Goal: Task Accomplishment & Management: Manage account settings

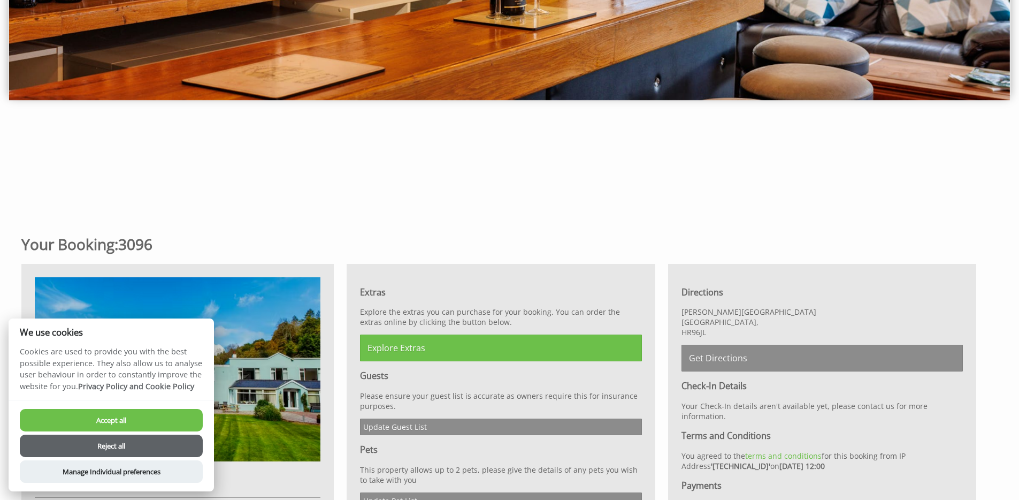
scroll to position [521, 0]
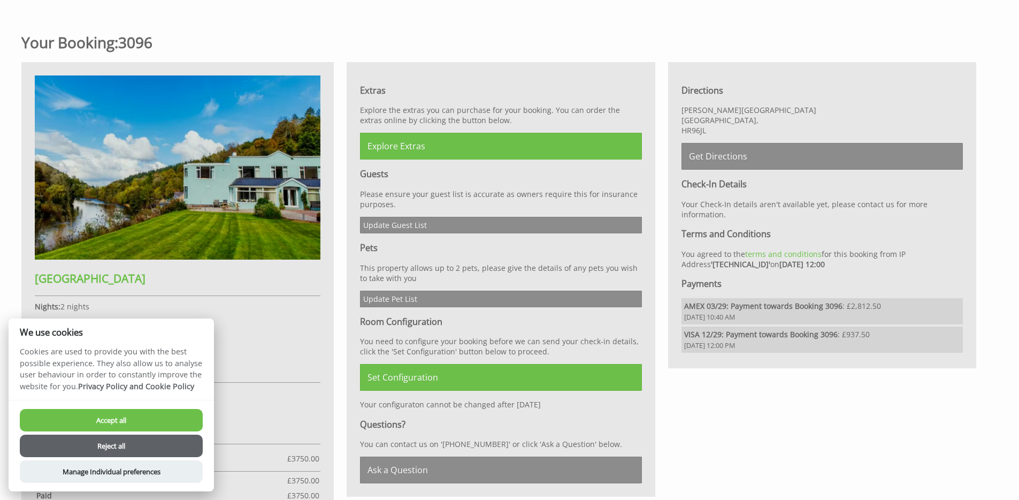
click at [122, 410] on button "Accept all" at bounding box center [111, 420] width 183 height 22
checkbox input "true"
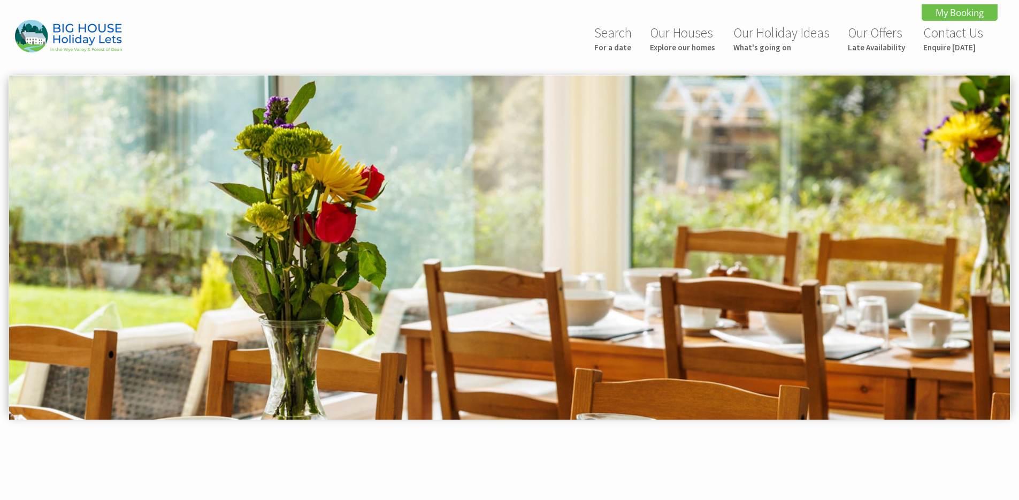
scroll to position [598, 0]
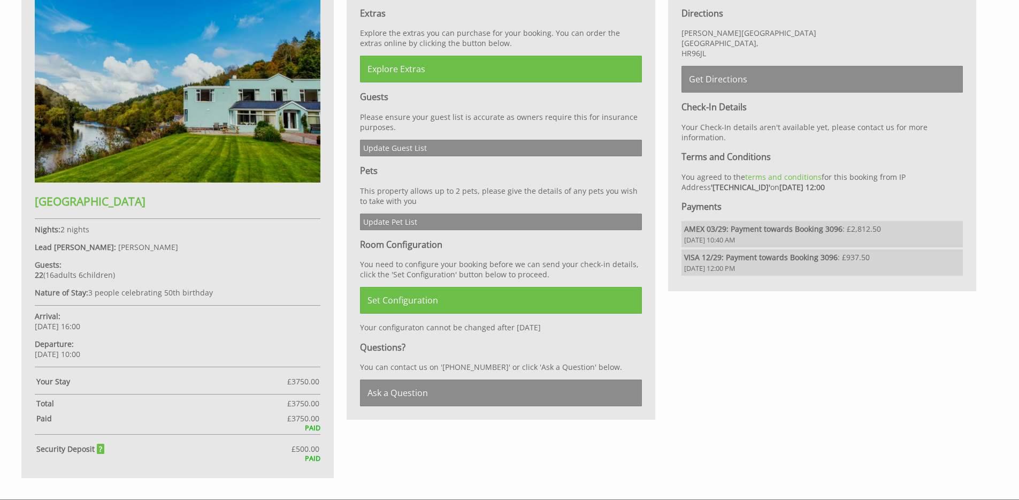
drag, startPoint x: 106, startPoint y: 353, endPoint x: 148, endPoint y: 353, distance: 41.7
click at [148, 353] on p "Departure: Sunday 05/10/2025 10:00" at bounding box center [178, 349] width 286 height 20
click at [152, 353] on p "Departure: Sunday 05/10/2025 10:00" at bounding box center [178, 349] width 286 height 20
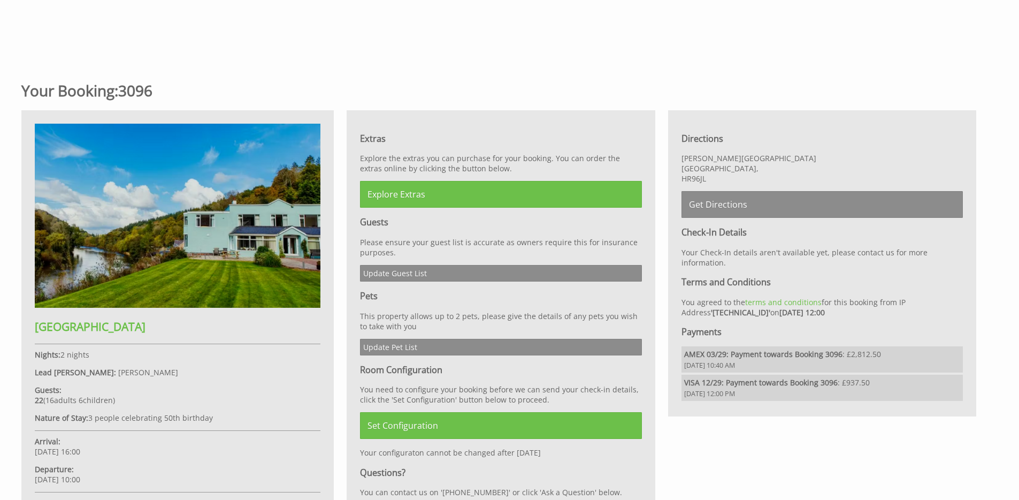
scroll to position [464, 0]
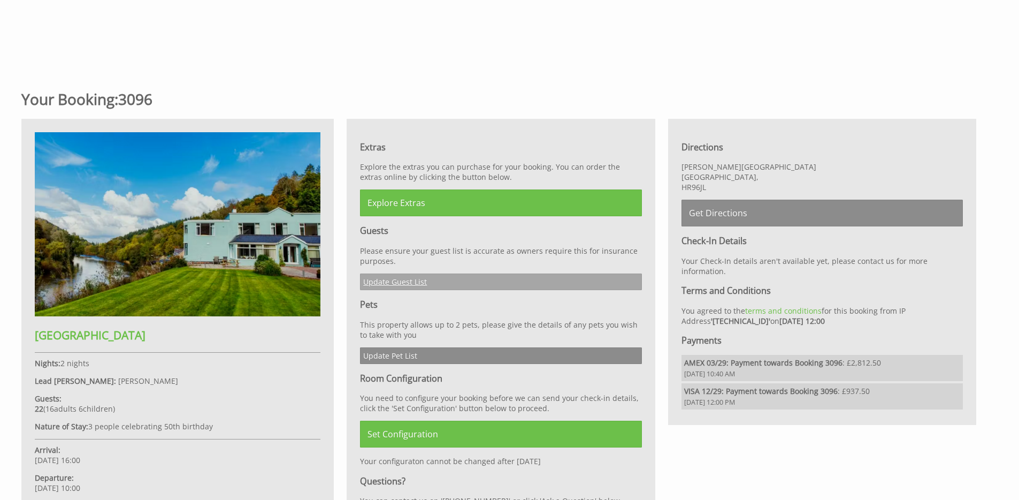
click at [406, 277] on link "Update Guest List" at bounding box center [500, 281] width 281 height 17
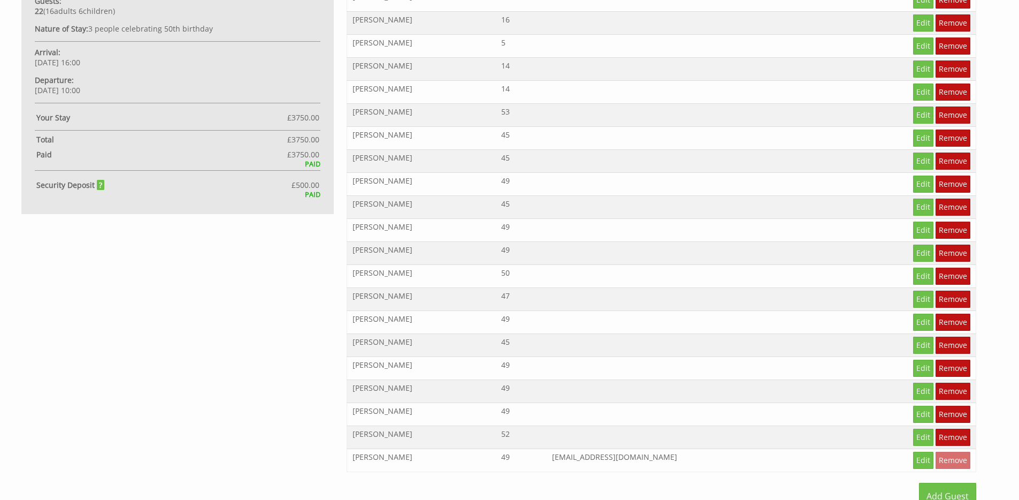
scroll to position [967, 0]
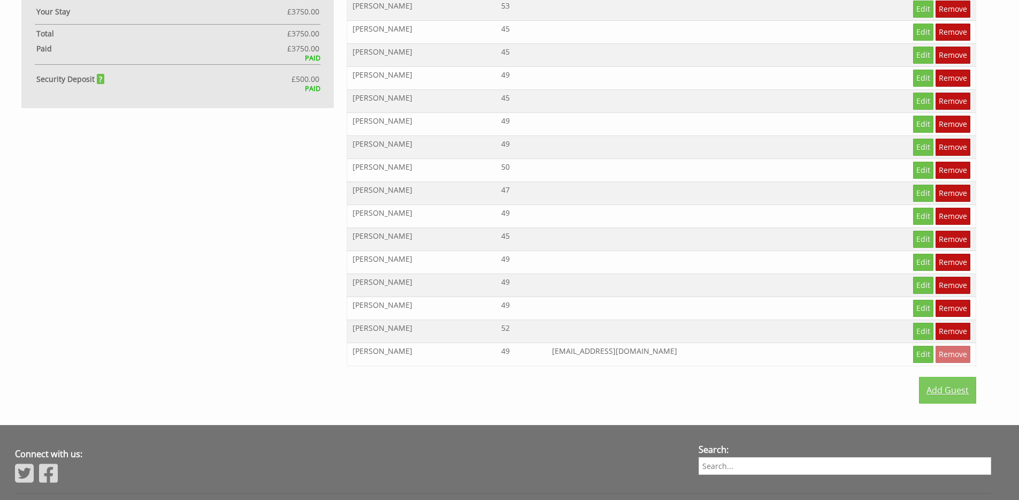
click at [950, 388] on link "Add Guest" at bounding box center [947, 390] width 57 height 27
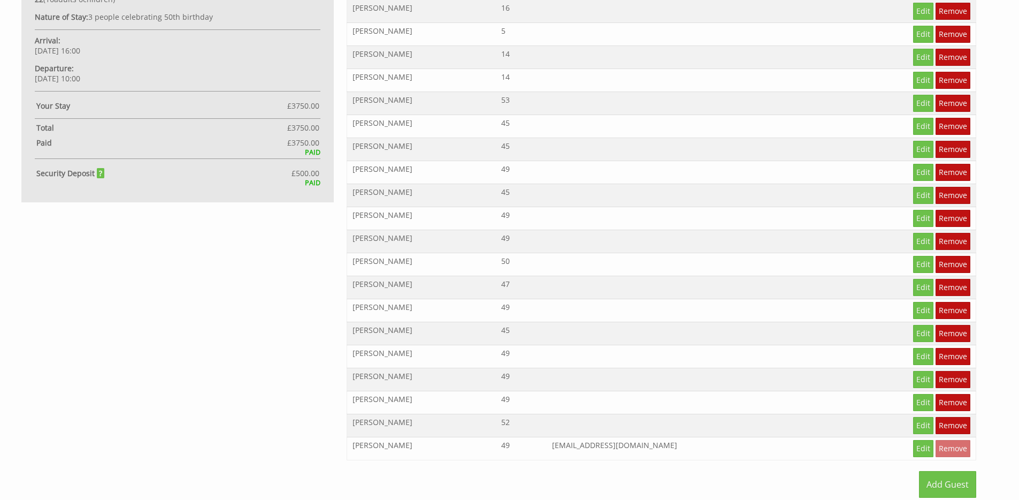
scroll to position [866, 0]
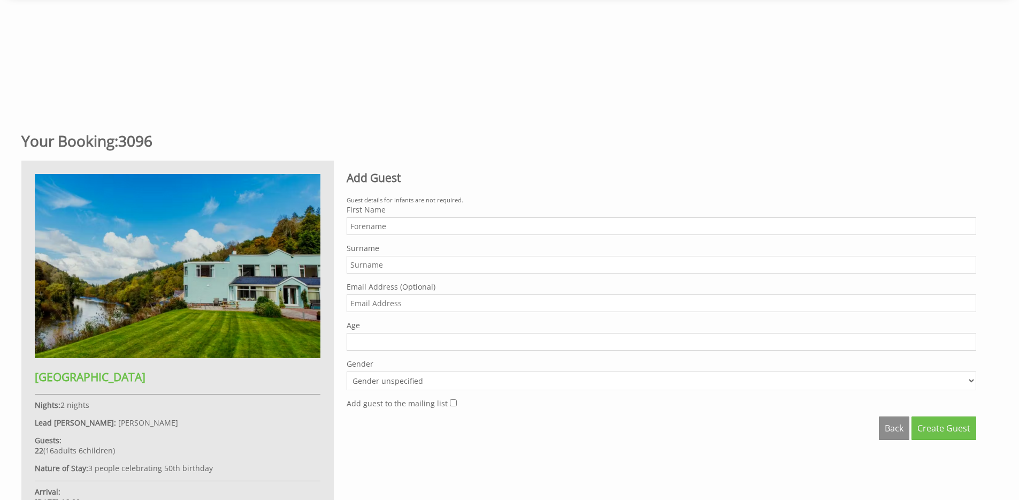
scroll to position [429, 0]
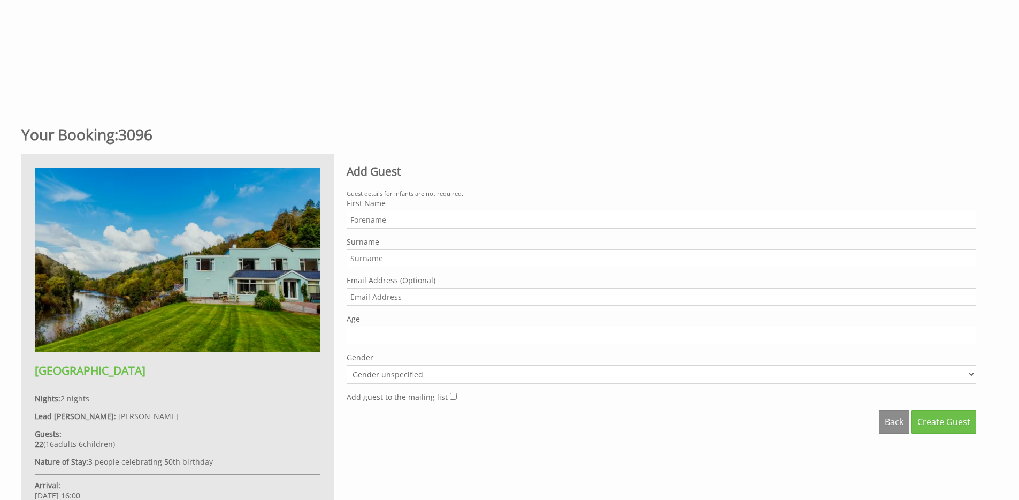
click at [391, 209] on div "First Name" at bounding box center [662, 213] width 630 height 30
click at [393, 213] on input "First Name" at bounding box center [662, 220] width 630 height 18
type input "[PERSON_NAME]"
click at [453, 343] on input "Age" at bounding box center [662, 335] width 630 height 18
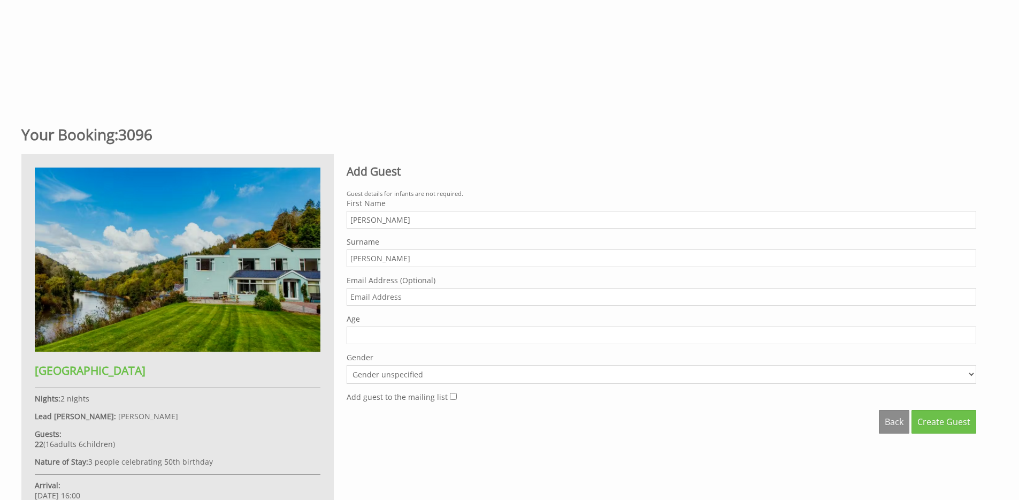
click at [449, 334] on input "Age" at bounding box center [662, 335] width 630 height 18
click at [447, 333] on input "Age" at bounding box center [662, 335] width 630 height 18
click at [391, 339] on input "Age" at bounding box center [662, 335] width 630 height 18
click at [388, 336] on input "Age" at bounding box center [662, 335] width 630 height 18
type input "16"
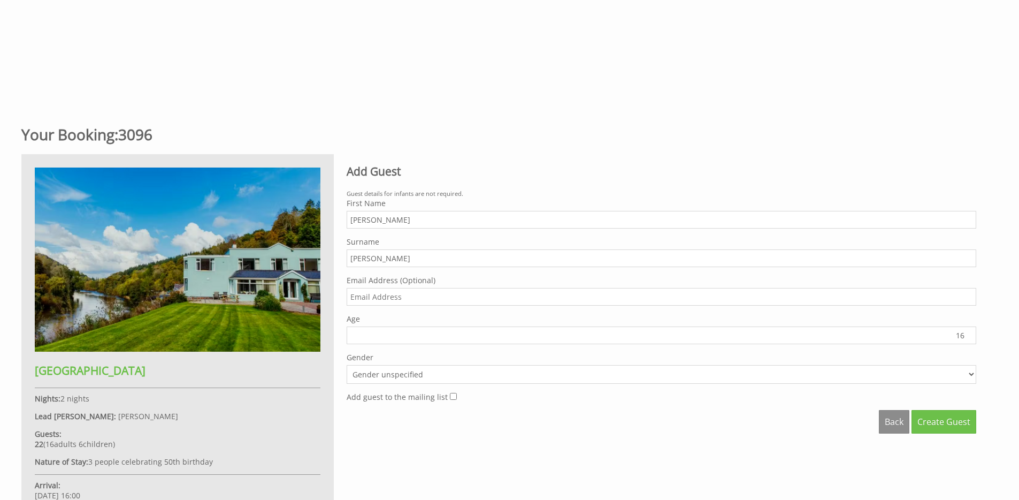
click at [385, 294] on input "Email Address (Optional)" at bounding box center [662, 297] width 630 height 18
click at [447, 285] on label "Email Address (Optional)" at bounding box center [662, 280] width 630 height 10
click at [447, 288] on input "Email Address (Optional)" at bounding box center [662, 297] width 630 height 18
click at [374, 336] on input "16" at bounding box center [662, 335] width 630 height 18
click at [370, 301] on input "Email Address (Optional)" at bounding box center [662, 297] width 630 height 18
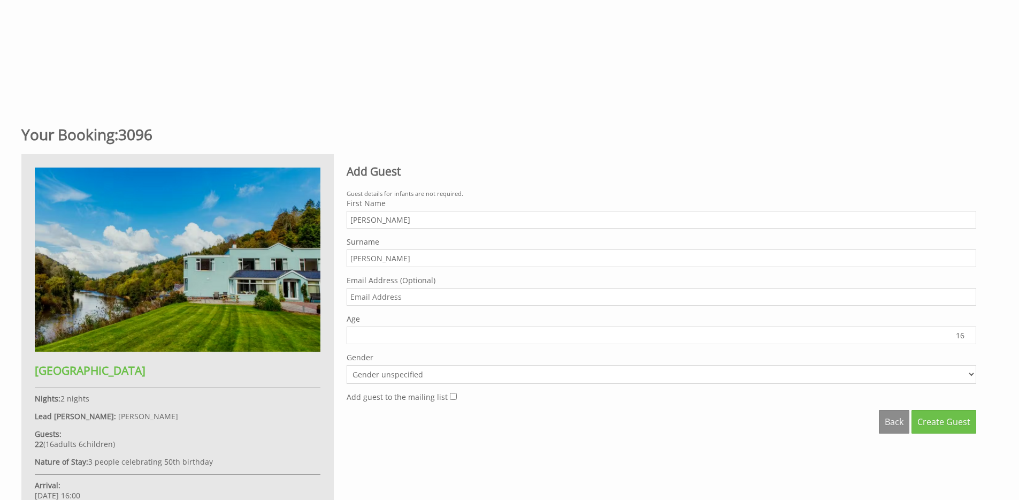
click at [581, 366] on select "Gender unspecified Gender [DEMOGRAPHIC_DATA] Gender [DEMOGRAPHIC_DATA]" at bounding box center [662, 374] width 630 height 19
click at [940, 427] on span "Create Guest" at bounding box center [943, 422] width 53 height 12
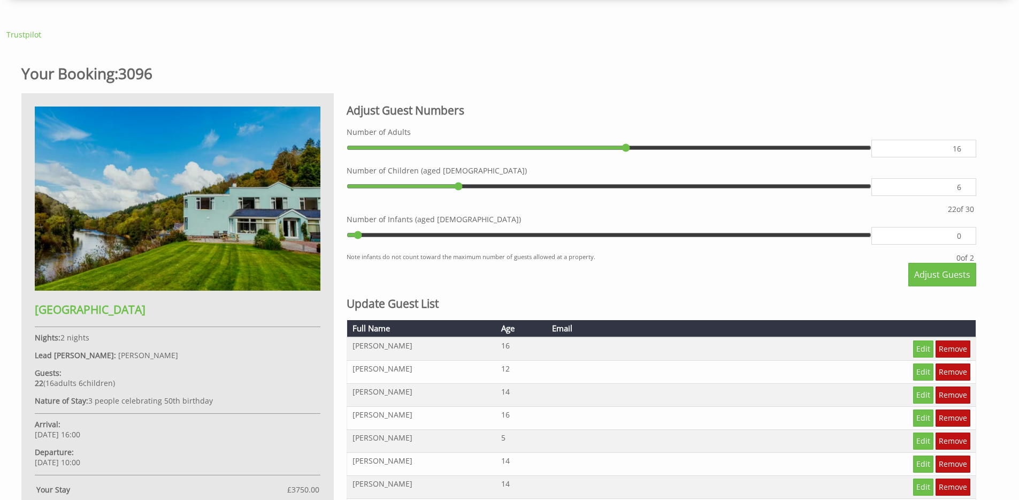
scroll to position [426, 0]
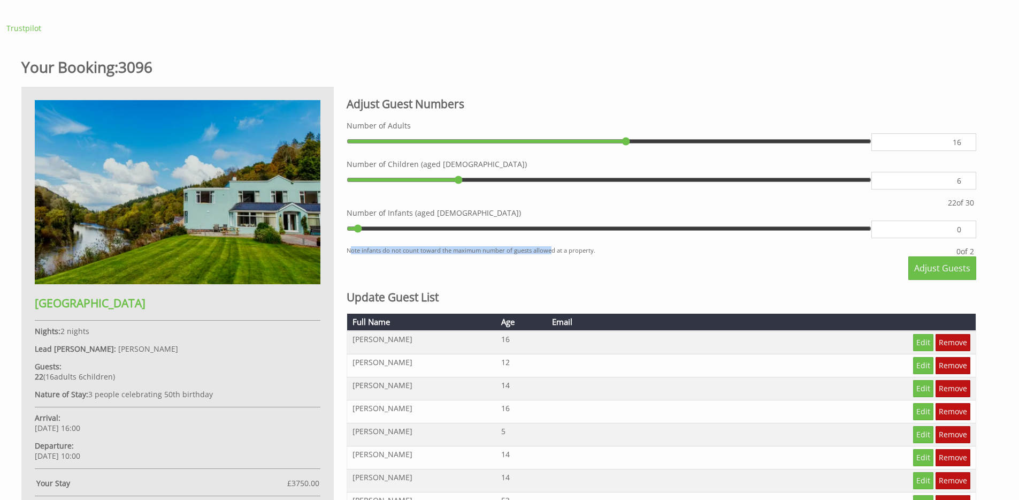
drag, startPoint x: 349, startPoint y: 250, endPoint x: 552, endPoint y: 252, distance: 202.8
click at [552, 252] on small "Note infants do not count toward the maximum number of guests allowed at a prop…" at bounding box center [651, 251] width 608 height 10
click at [552, 253] on small "Note infants do not count toward the maximum number of guests allowed at a prop…" at bounding box center [651, 251] width 608 height 10
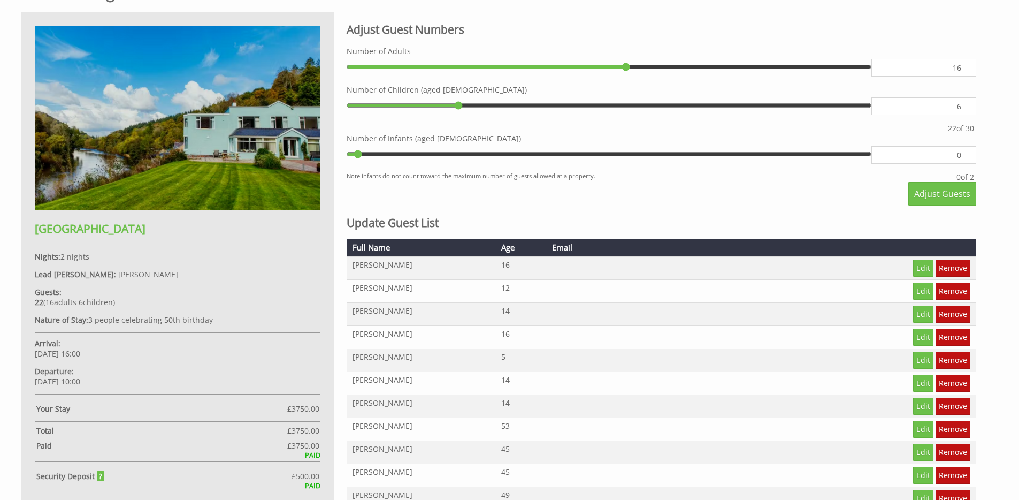
scroll to position [523, 0]
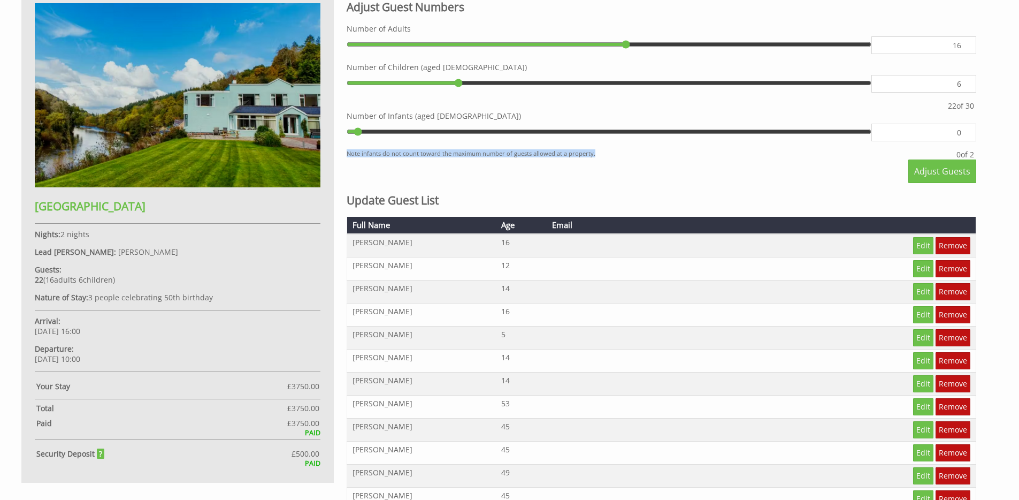
drag, startPoint x: 347, startPoint y: 154, endPoint x: 625, endPoint y: 159, distance: 278.2
click at [625, 159] on div "Adjust Guest Numbers Please Note: You have added 0 guest s above the base occup…" at bounding box center [661, 395] width 642 height 811
click at [548, 170] on div "Adjust Guests" at bounding box center [662, 171] width 630 height 24
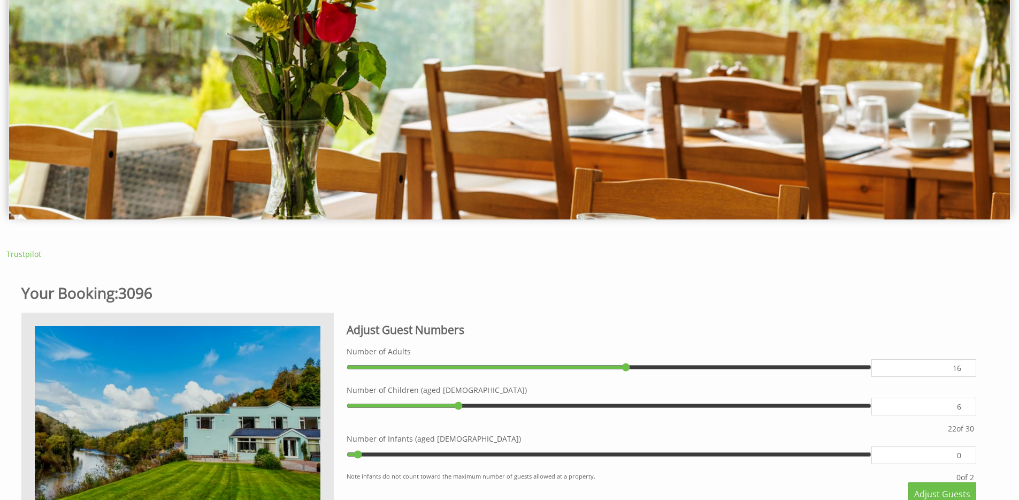
scroll to position [0, 0]
